Goal: Task Accomplishment & Management: Use online tool/utility

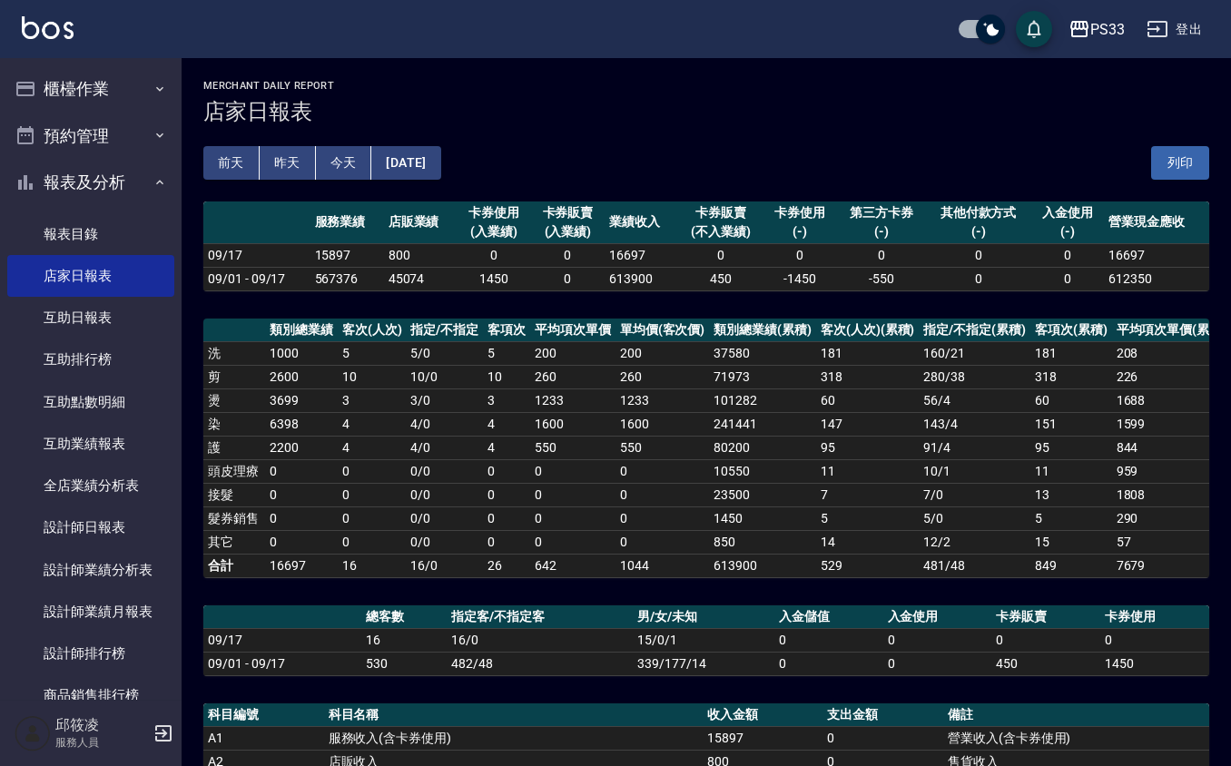
scroll to position [241, 0]
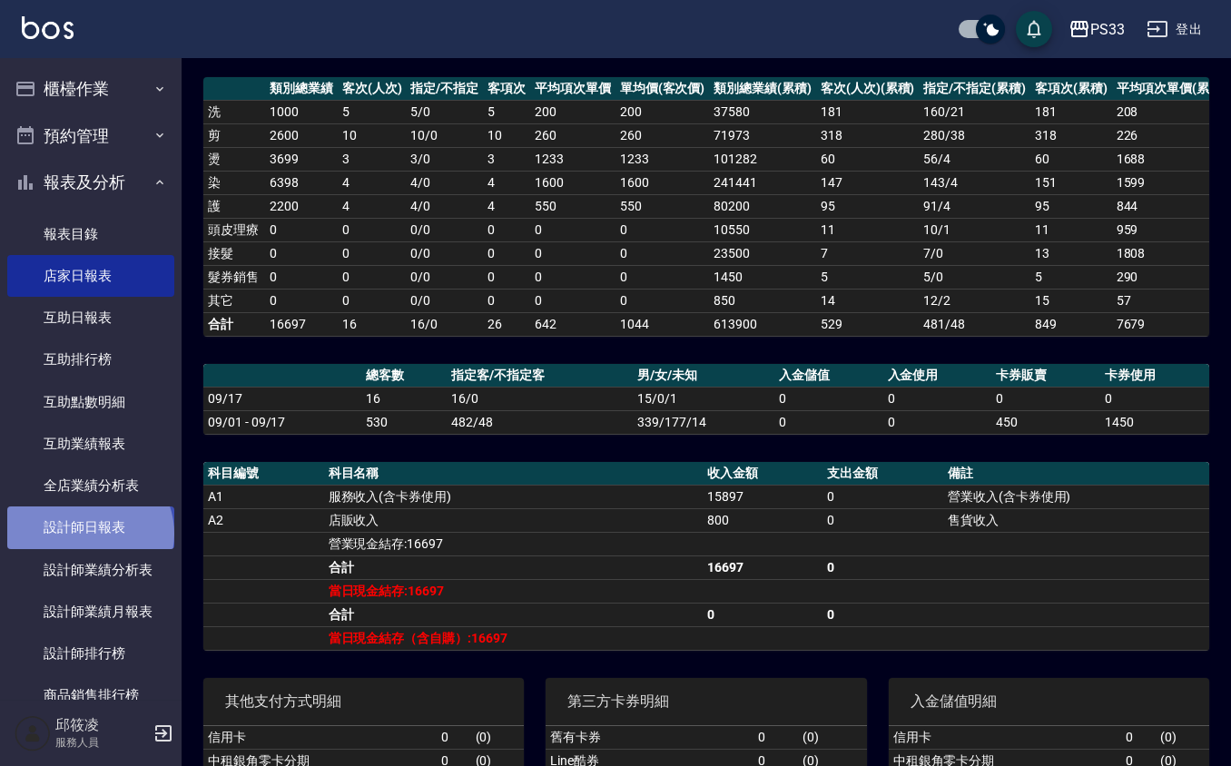
click at [89, 534] on link "設計師日報表" at bounding box center [90, 527] width 167 height 42
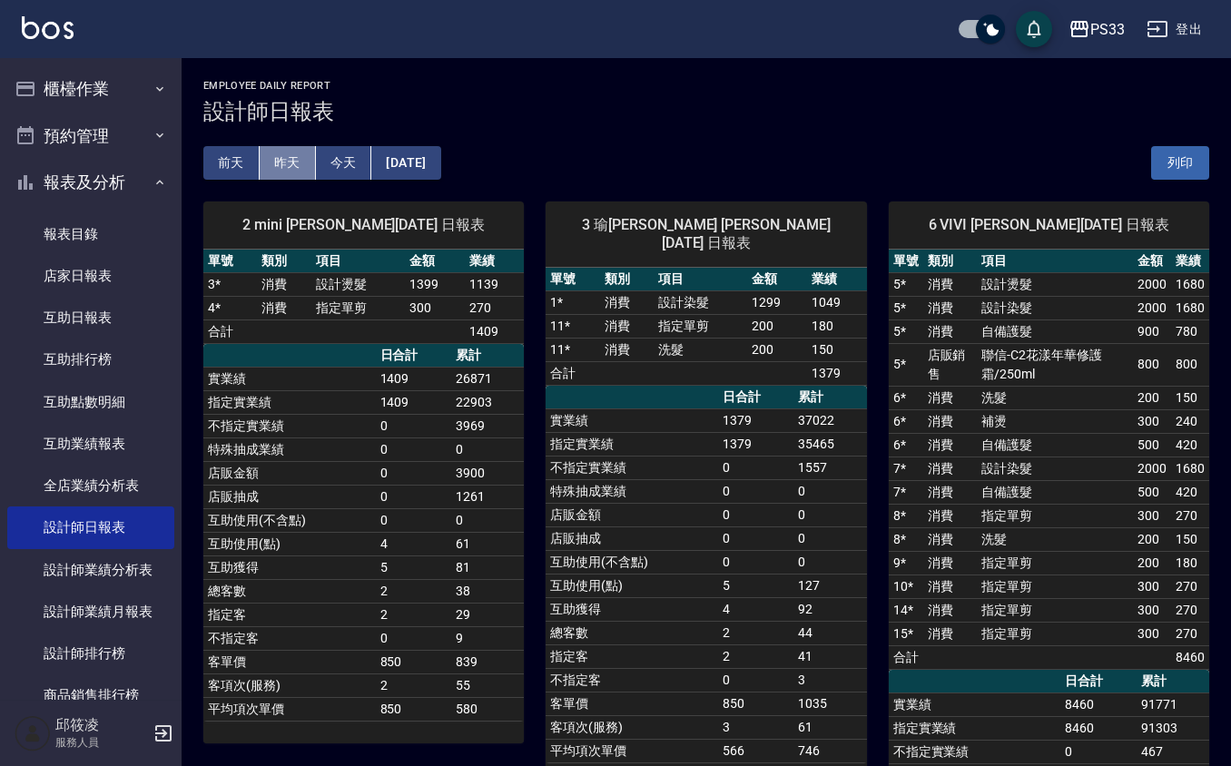
drag, startPoint x: 305, startPoint y: 158, endPoint x: 288, endPoint y: 158, distance: 17.2
click at [300, 158] on button "昨天" at bounding box center [288, 163] width 56 height 34
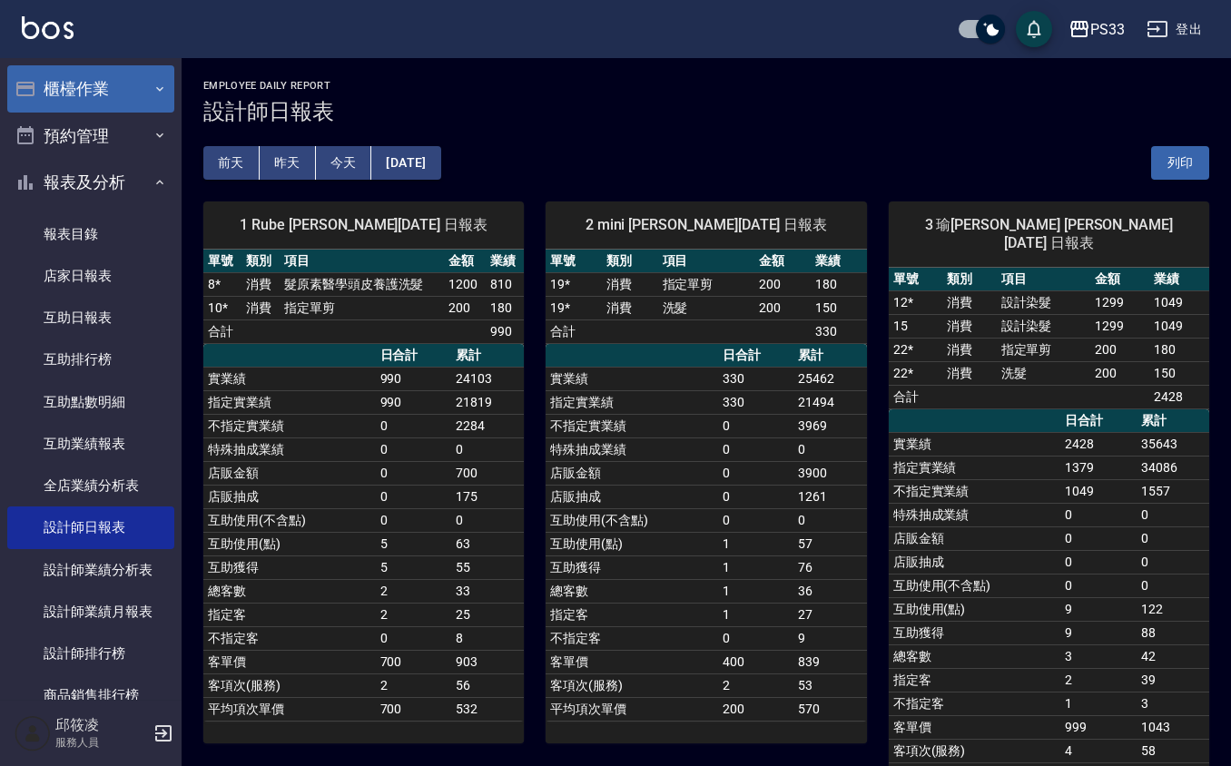
click at [125, 78] on button "櫃檯作業" at bounding box center [90, 88] width 167 height 47
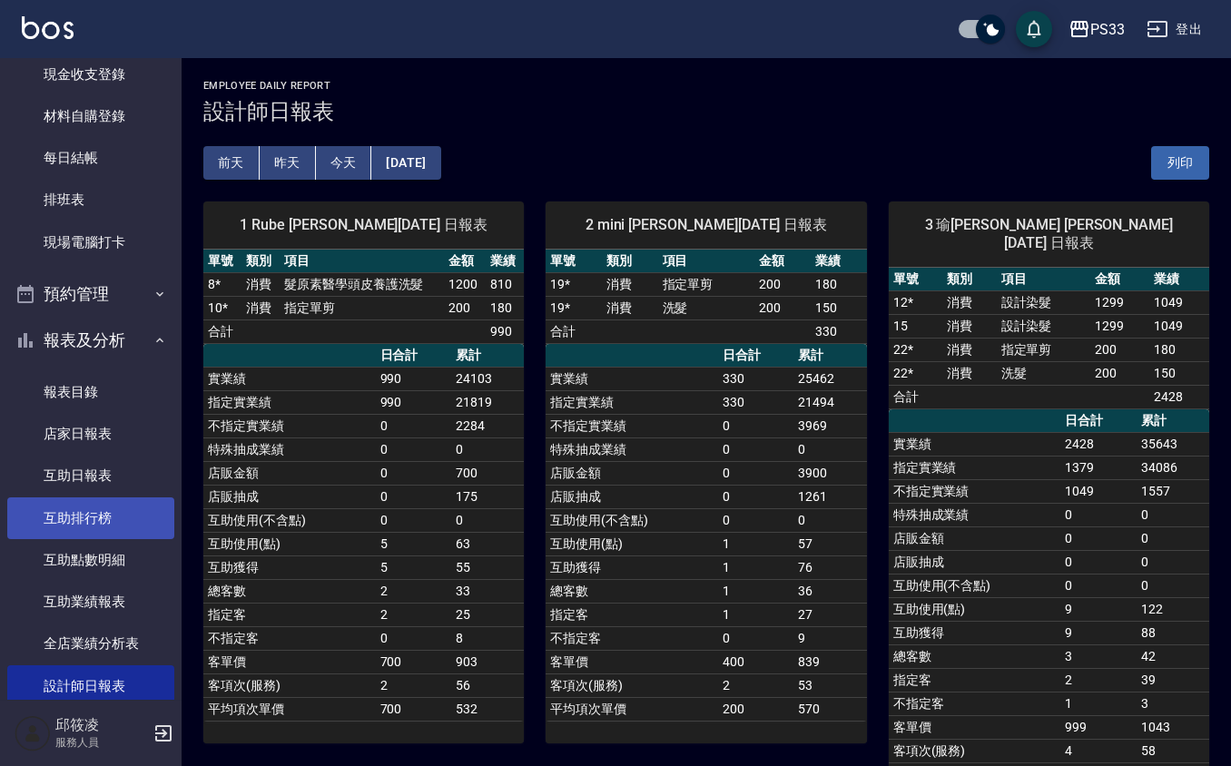
scroll to position [241, 0]
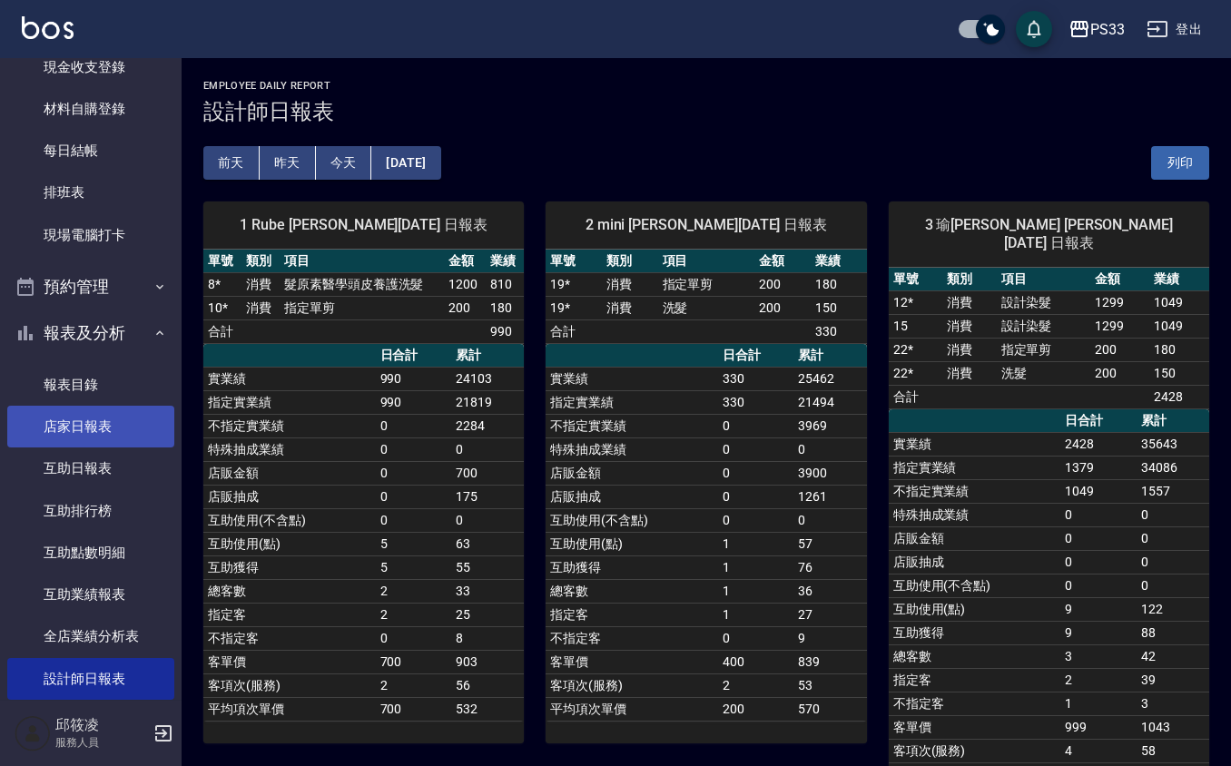
click at [120, 408] on link "店家日報表" at bounding box center [90, 427] width 167 height 42
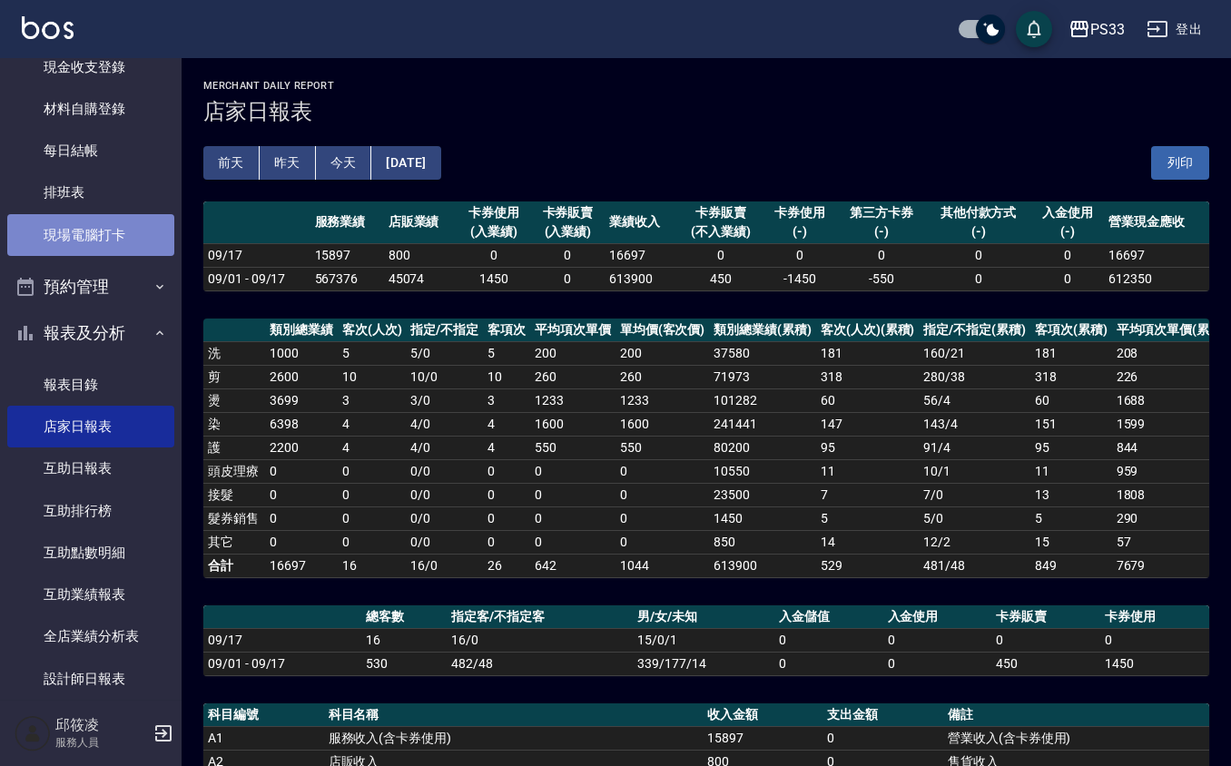
click at [94, 233] on link "現場電腦打卡" at bounding box center [90, 235] width 167 height 42
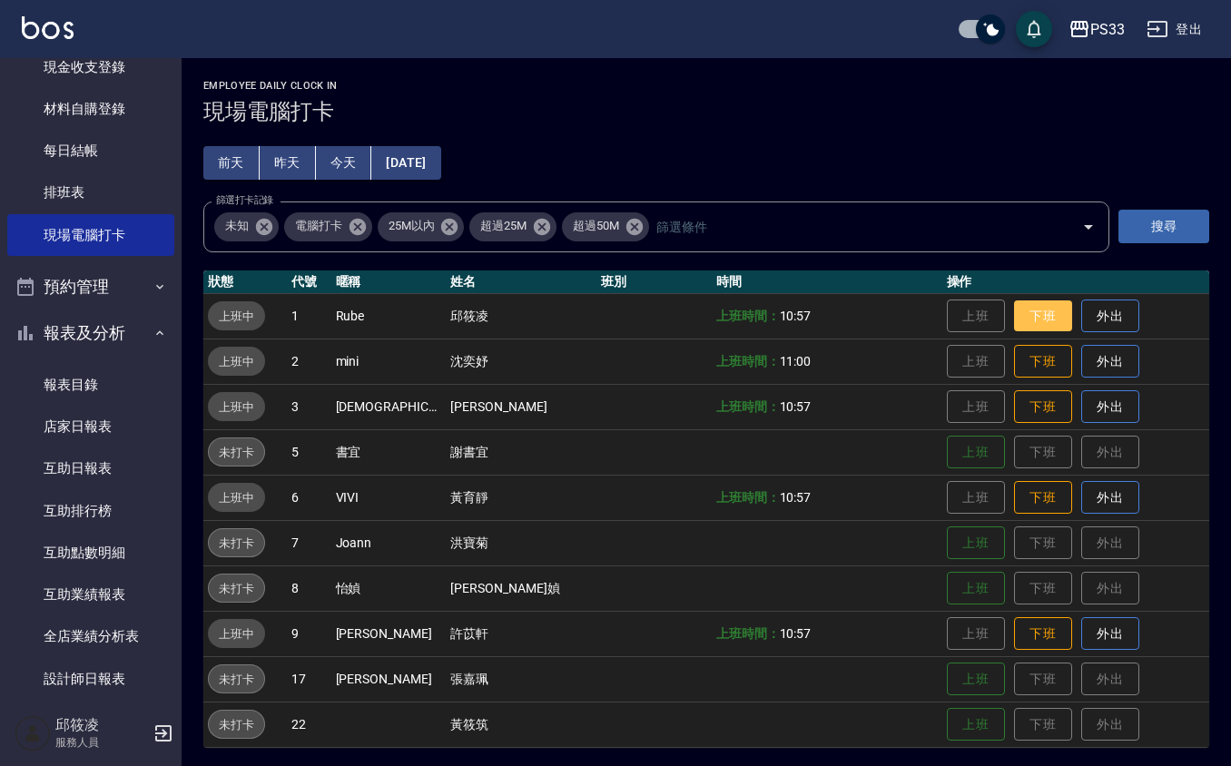
click at [1038, 306] on button "下班" at bounding box center [1043, 316] width 58 height 32
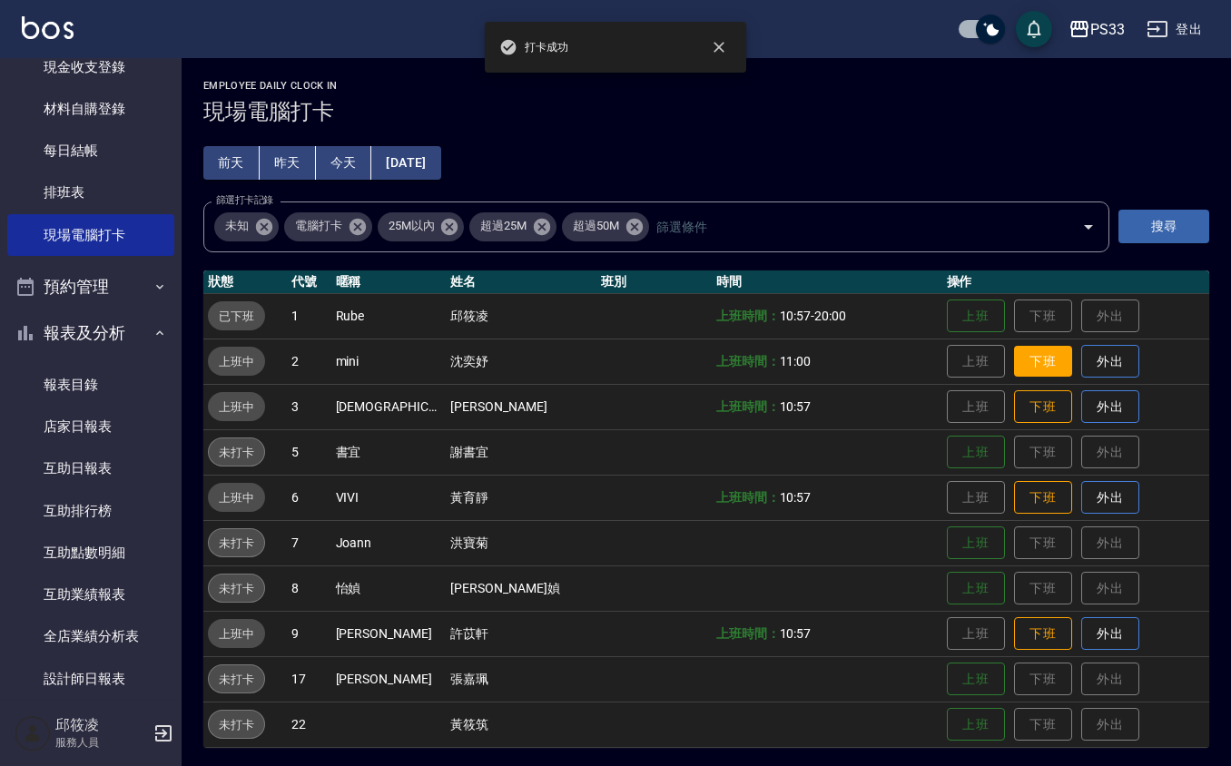
click at [1014, 370] on button "下班" at bounding box center [1043, 362] width 58 height 32
click at [1014, 407] on button "下班" at bounding box center [1043, 407] width 58 height 32
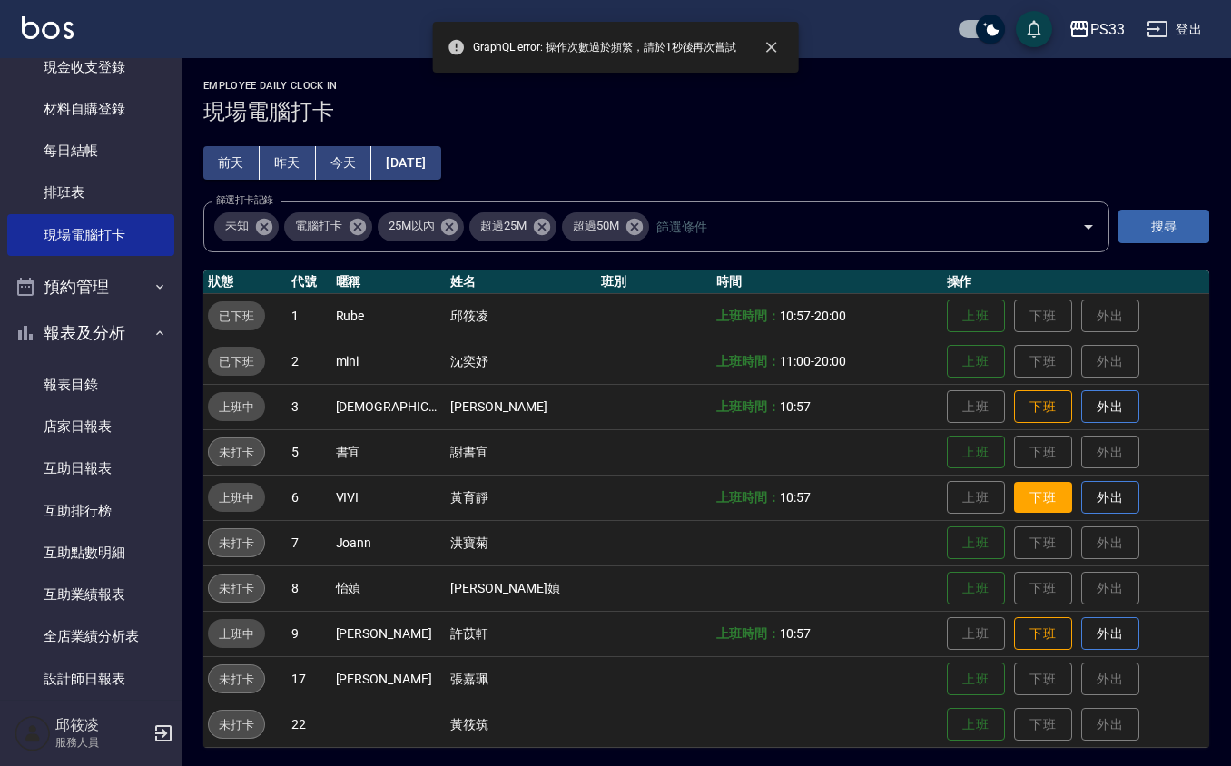
click at [1014, 496] on button "下班" at bounding box center [1043, 498] width 58 height 32
click at [1015, 412] on button "下班" at bounding box center [1043, 407] width 58 height 32
drag, startPoint x: 1000, startPoint y: 629, endPoint x: 1013, endPoint y: 574, distance: 56.8
click at [1014, 629] on button "下班" at bounding box center [1043, 634] width 58 height 34
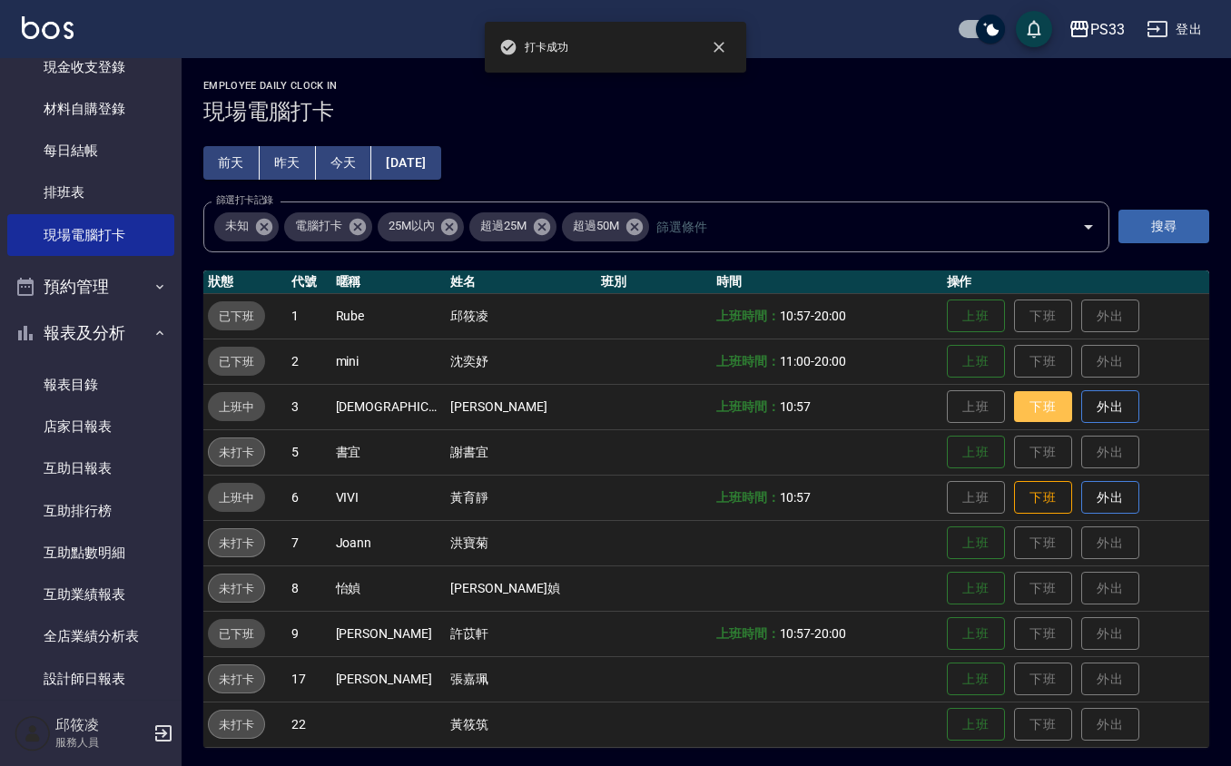
click at [1014, 410] on button "下班" at bounding box center [1043, 407] width 58 height 32
click at [1014, 502] on button "下班" at bounding box center [1043, 498] width 58 height 32
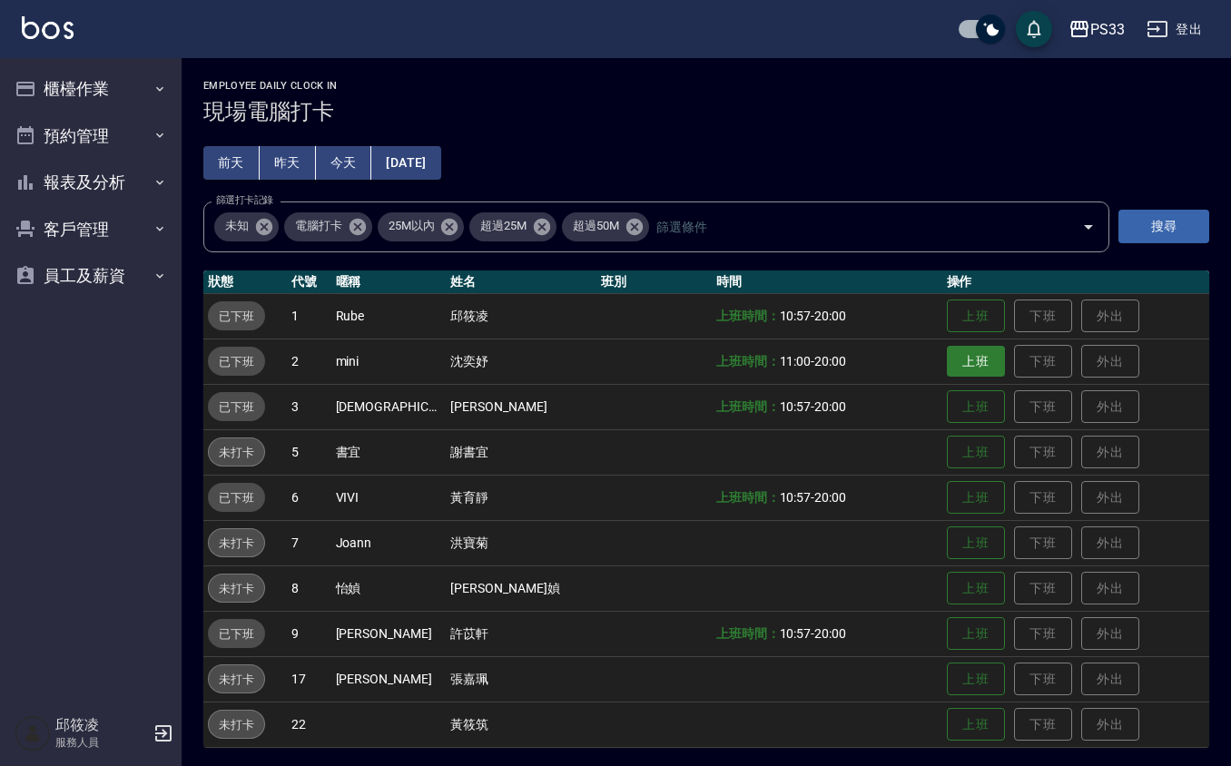
scroll to position [4, 0]
